Goal: Task Accomplishment & Management: Manage account settings

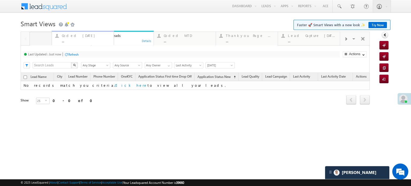
drag, startPoint x: 116, startPoint y: 39, endPoint x: 76, endPoint y: 45, distance: 40.3
click at [56, 37] on div "Coded Today" at bounding box center [64, 35] width 49 height 4
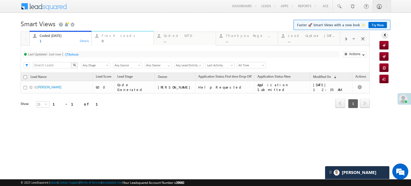
click at [102, 38] on div "Fresh Leads 0" at bounding box center [126, 37] width 49 height 10
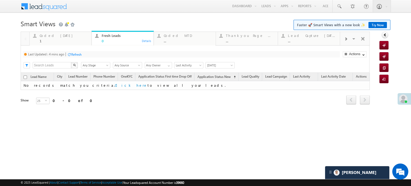
click at [70, 56] on div at bounding box center [69, 54] width 4 height 4
click at [47, 36] on div "Coded Today" at bounding box center [64, 35] width 49 height 4
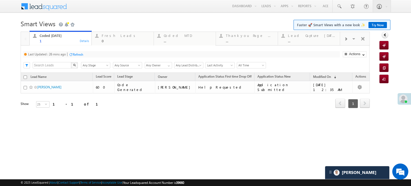
click at [72, 52] on div "Refresh" at bounding box center [76, 54] width 14 height 5
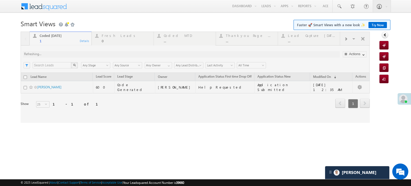
click at [72, 52] on div at bounding box center [195, 77] width 349 height 91
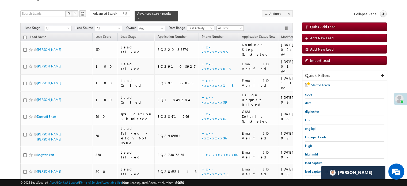
scroll to position [54, 0]
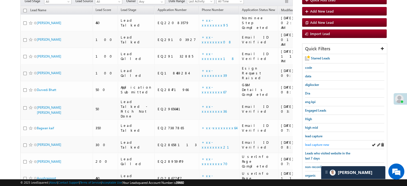
click at [322, 143] on span "lead capture new" at bounding box center [317, 145] width 24 height 4
click at [317, 143] on span "lead capture new" at bounding box center [317, 145] width 24 height 4
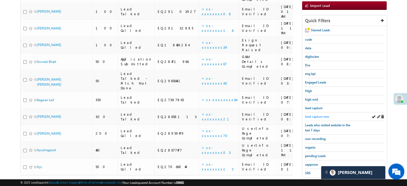
scroll to position [115, 0]
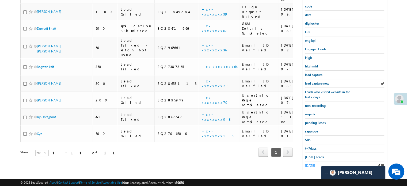
click at [309, 165] on span "yesterday" at bounding box center [310, 166] width 10 height 4
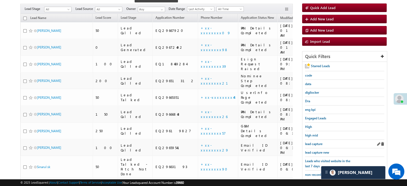
scroll to position [69, 0]
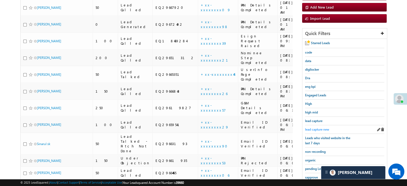
click at [318, 130] on span "lead capture new" at bounding box center [317, 129] width 24 height 4
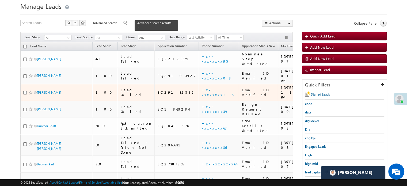
scroll to position [27, 0]
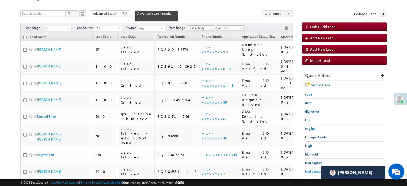
click at [308, 169] on link "lead capture new" at bounding box center [317, 171] width 24 height 5
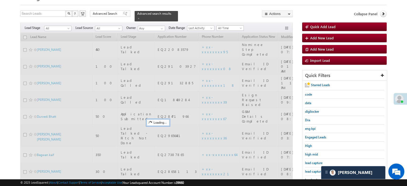
click at [309, 171] on span "lead capture new" at bounding box center [317, 171] width 24 height 4
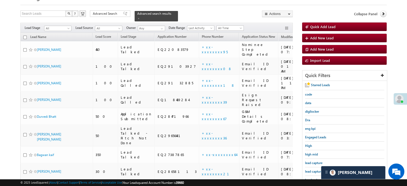
click at [309, 171] on span "lead capture new" at bounding box center [317, 171] width 24 height 4
click at [313, 172] on span "lead capture new" at bounding box center [317, 171] width 24 height 4
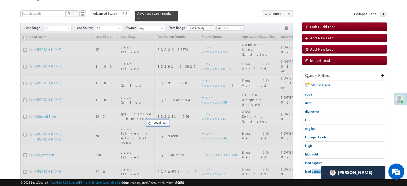
click at [313, 172] on span "lead capture new" at bounding box center [317, 171] width 24 height 4
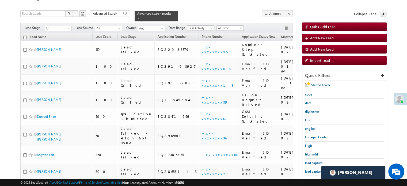
click at [313, 172] on span "lead capture new" at bounding box center [317, 171] width 24 height 4
click at [317, 170] on span "lead capture new" at bounding box center [317, 171] width 24 height 4
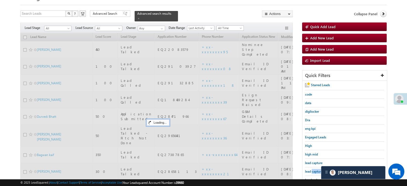
click at [317, 170] on span "lead capture new" at bounding box center [317, 171] width 24 height 4
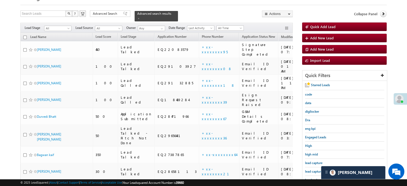
click at [317, 170] on span "lead capture new" at bounding box center [317, 171] width 24 height 4
click at [315, 172] on span "lead capture new" at bounding box center [317, 171] width 24 height 4
click at [309, 170] on span "lead capture new" at bounding box center [317, 171] width 24 height 4
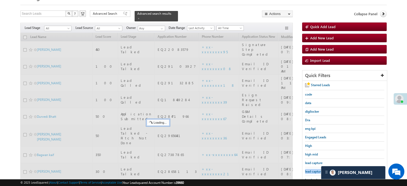
click at [309, 170] on span "lead capture new" at bounding box center [317, 171] width 24 height 4
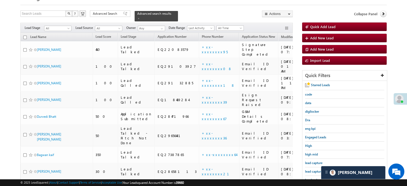
click at [309, 170] on span "lead capture new" at bounding box center [317, 171] width 24 height 4
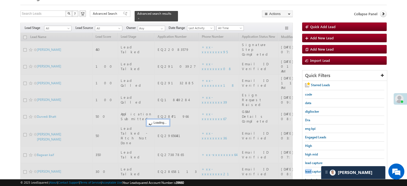
click at [309, 170] on span "lead capture new" at bounding box center [317, 171] width 24 height 4
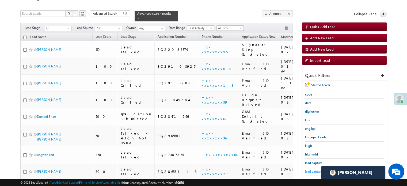
click at [316, 169] on span "lead capture new" at bounding box center [317, 171] width 24 height 4
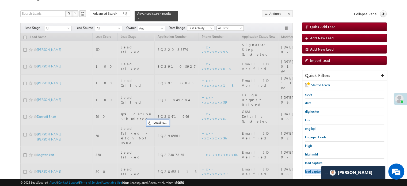
click at [316, 169] on span "lead capture new" at bounding box center [317, 171] width 24 height 4
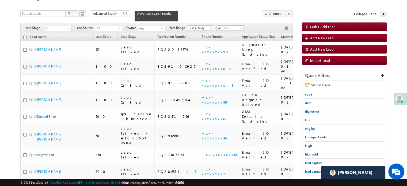
click at [316, 169] on span "lead capture new" at bounding box center [317, 171] width 24 height 4
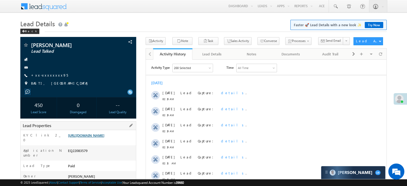
click at [88, 138] on link "[URL][DOMAIN_NAME]" at bounding box center [86, 135] width 36 height 5
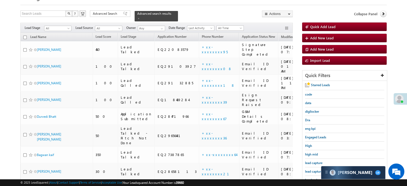
scroll to position [27, 0]
click at [312, 172] on div "lead capture new" at bounding box center [344, 171] width 79 height 9
click at [313, 171] on span "lead capture new" at bounding box center [317, 171] width 24 height 4
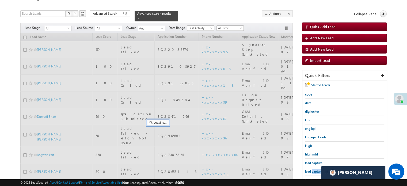
click at [313, 171] on span "lead capture new" at bounding box center [317, 171] width 24 height 4
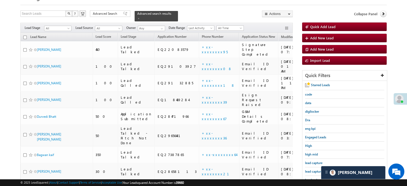
scroll to position [0, 0]
click at [313, 171] on span "lead capture new" at bounding box center [317, 171] width 24 height 4
